Goal: Task Accomplishment & Management: Manage account settings

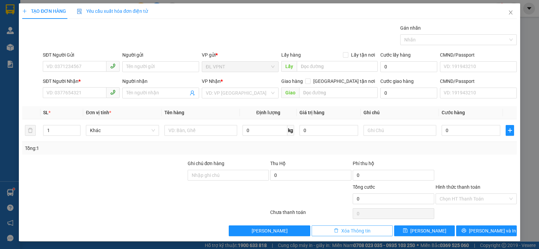
scroll to position [0, 0]
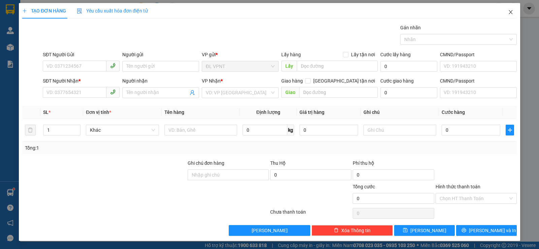
click at [509, 13] on icon "close" at bounding box center [511, 12] width 4 height 4
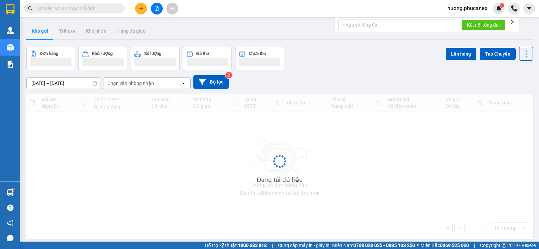
click at [470, 10] on span "huong.phucanex" at bounding box center [467, 8] width 51 height 8
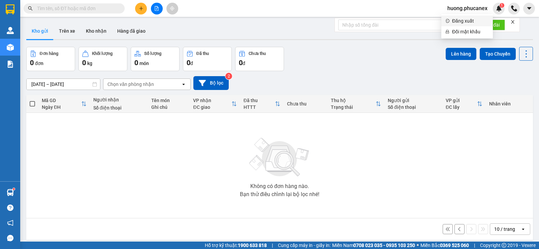
click at [460, 20] on span "Đăng xuất" at bounding box center [470, 20] width 37 height 7
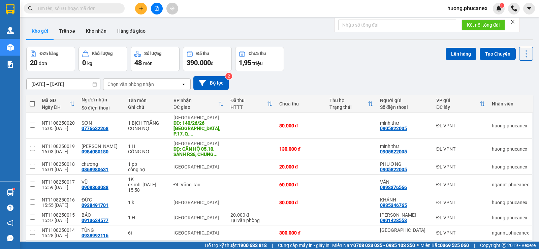
click at [474, 10] on span "huong.phucanex" at bounding box center [467, 8] width 51 height 8
click at [456, 19] on span "Đăng xuất" at bounding box center [470, 20] width 37 height 7
